Goal: Transaction & Acquisition: Book appointment/travel/reservation

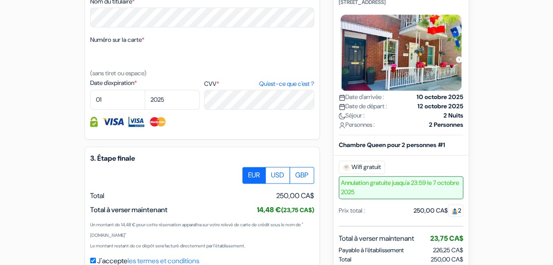
scroll to position [456, 0]
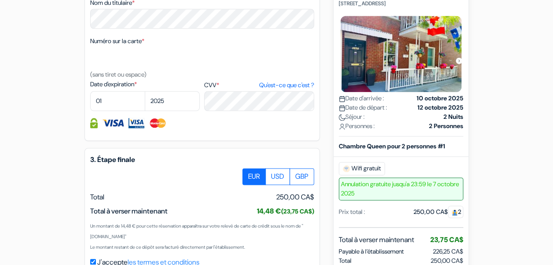
click at [411, 65] on img at bounding box center [401, 54] width 125 height 80
click at [367, 7] on p "[STREET_ADDRESS]" at bounding box center [401, 3] width 125 height 7
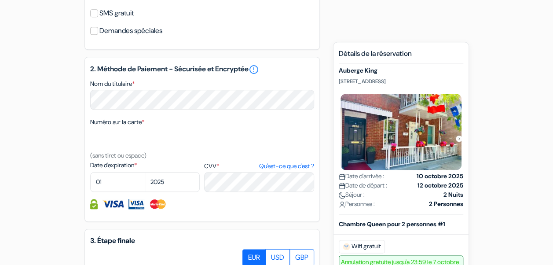
scroll to position [375, 0]
click at [367, 51] on h5 "Détails de la réservation" at bounding box center [401, 56] width 125 height 14
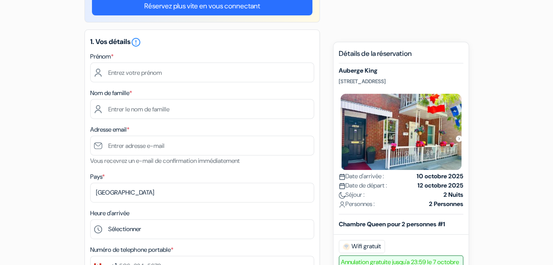
scroll to position [90, 0]
click at [369, 72] on h5 "Auberge King" at bounding box center [401, 70] width 125 height 7
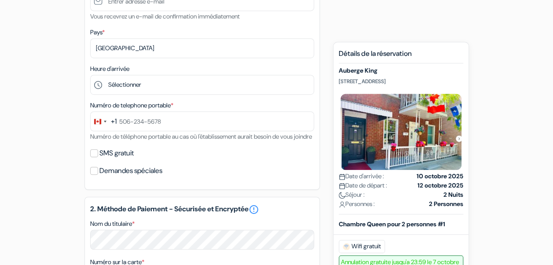
scroll to position [0, 0]
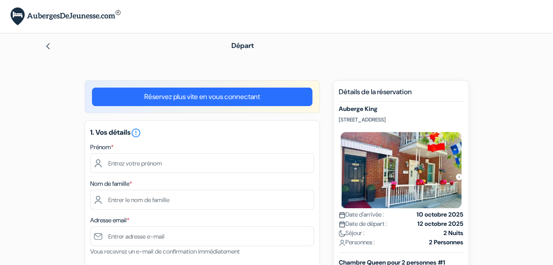
click at [370, 105] on h5 "Auberge King" at bounding box center [401, 108] width 125 height 7
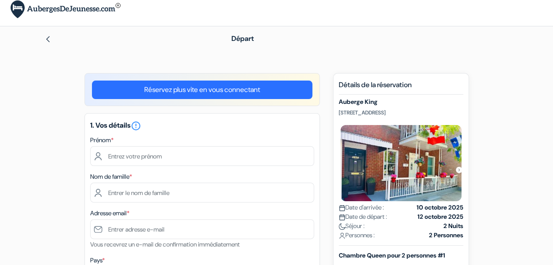
scroll to position [7, 0]
click at [276, 84] on link "Réservez plus vite en vous connectant" at bounding box center [202, 89] width 221 height 18
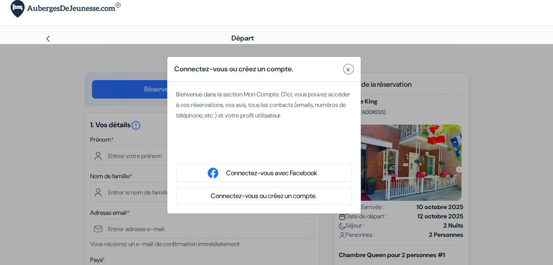
type input "Noemie"
type input "[PERSON_NAME]"
type input "[EMAIL_ADDRESS][DOMAIN_NAME]"
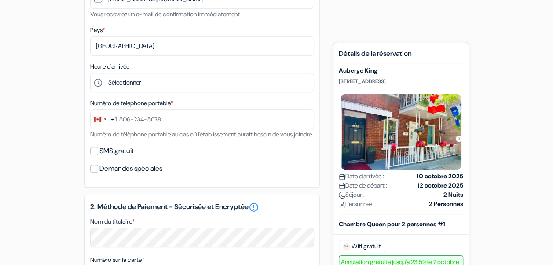
scroll to position [198, 0]
